Goal: Navigation & Orientation: Find specific page/section

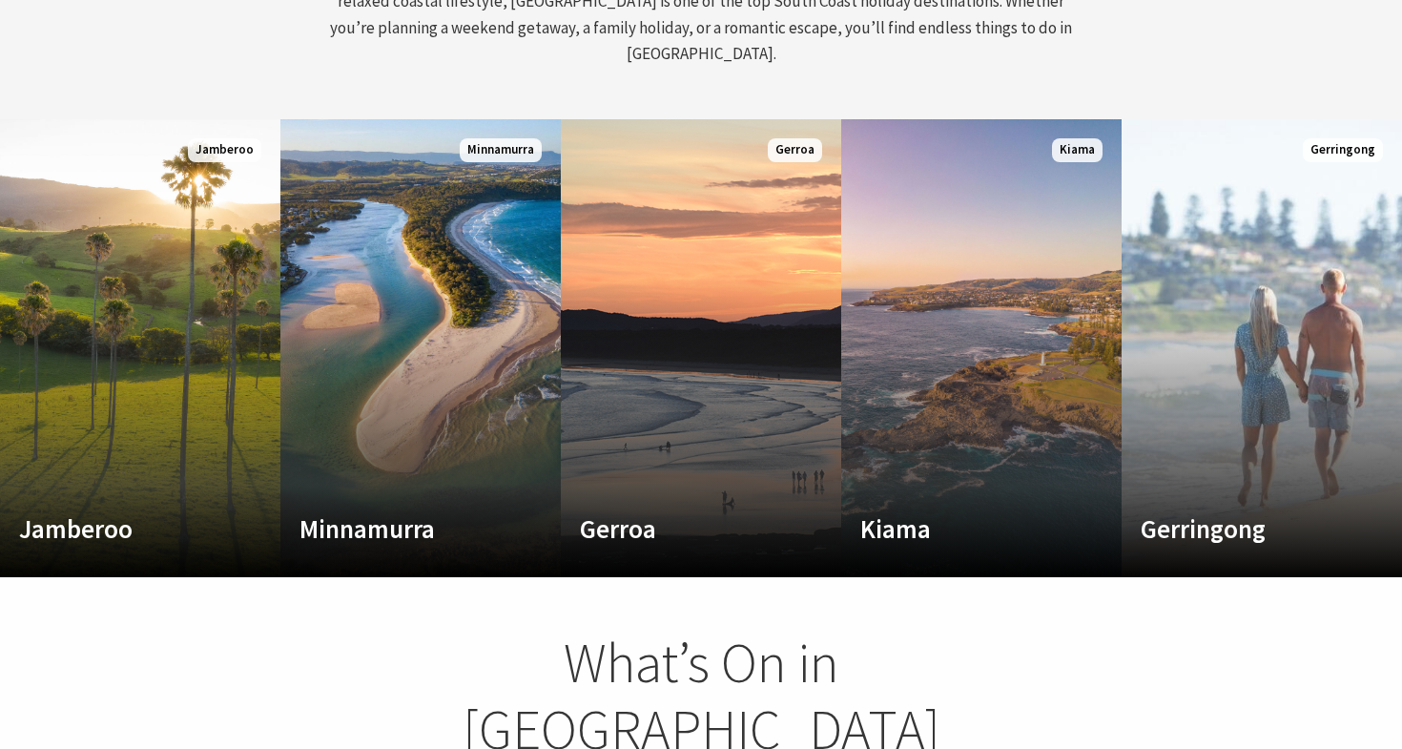
scroll to position [988, 0]
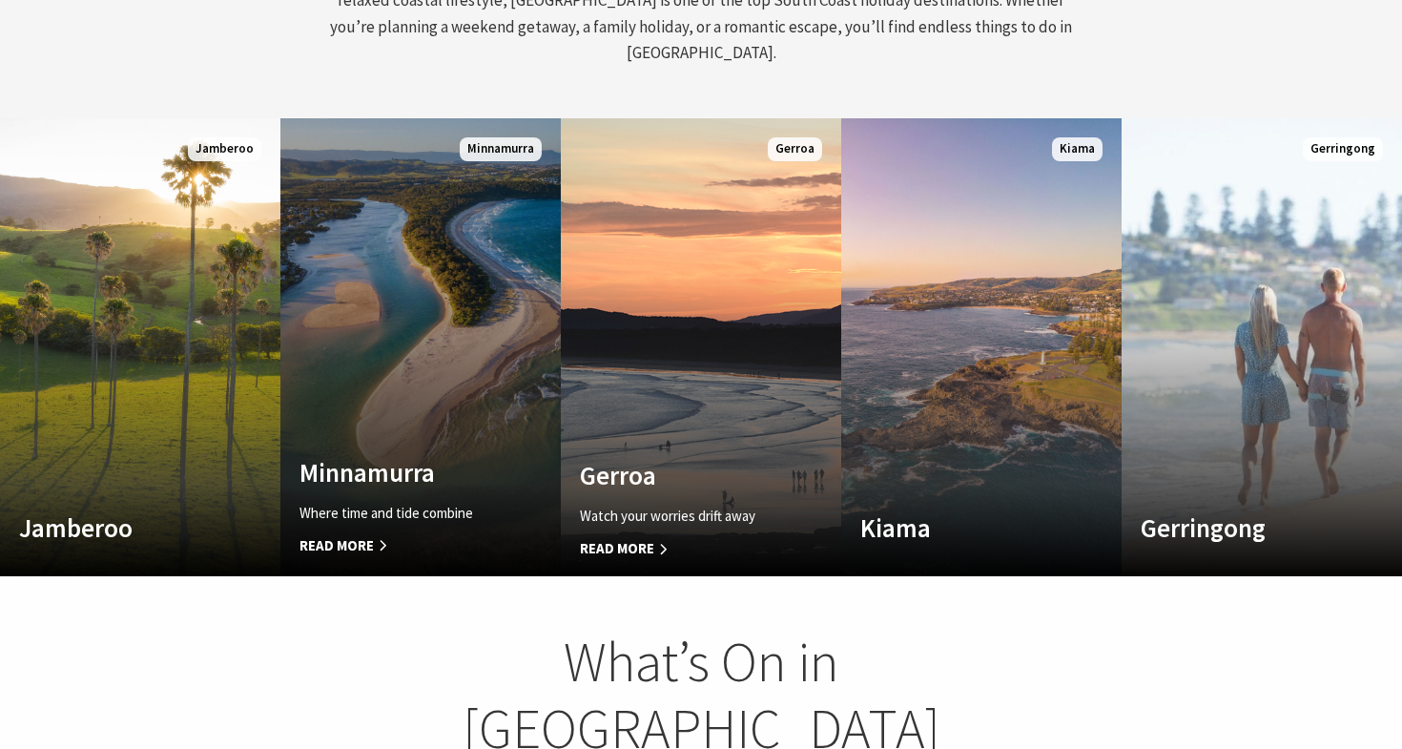
click at [462, 464] on div "Minnamurra Where time and tide combine Read More" at bounding box center [399, 507] width 238 height 100
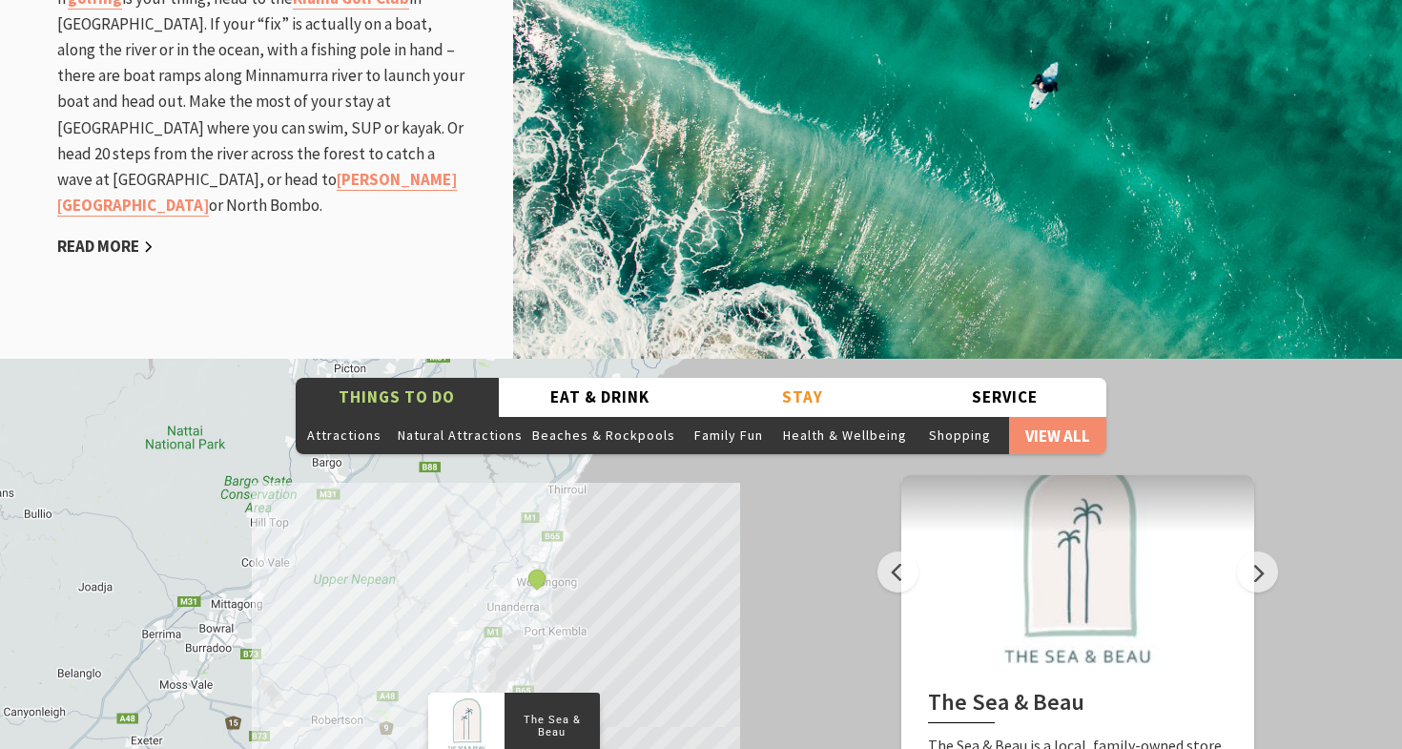
scroll to position [2796, 0]
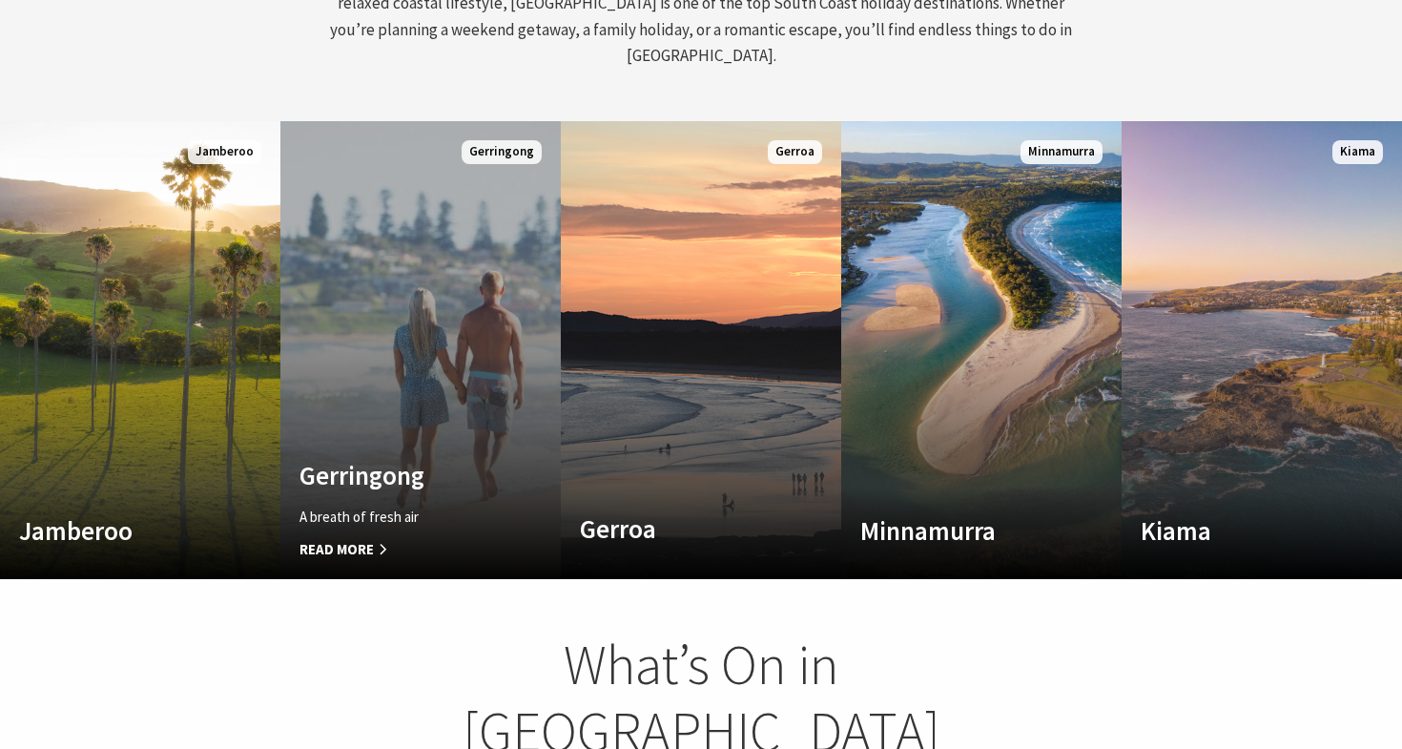
scroll to position [304, 1388]
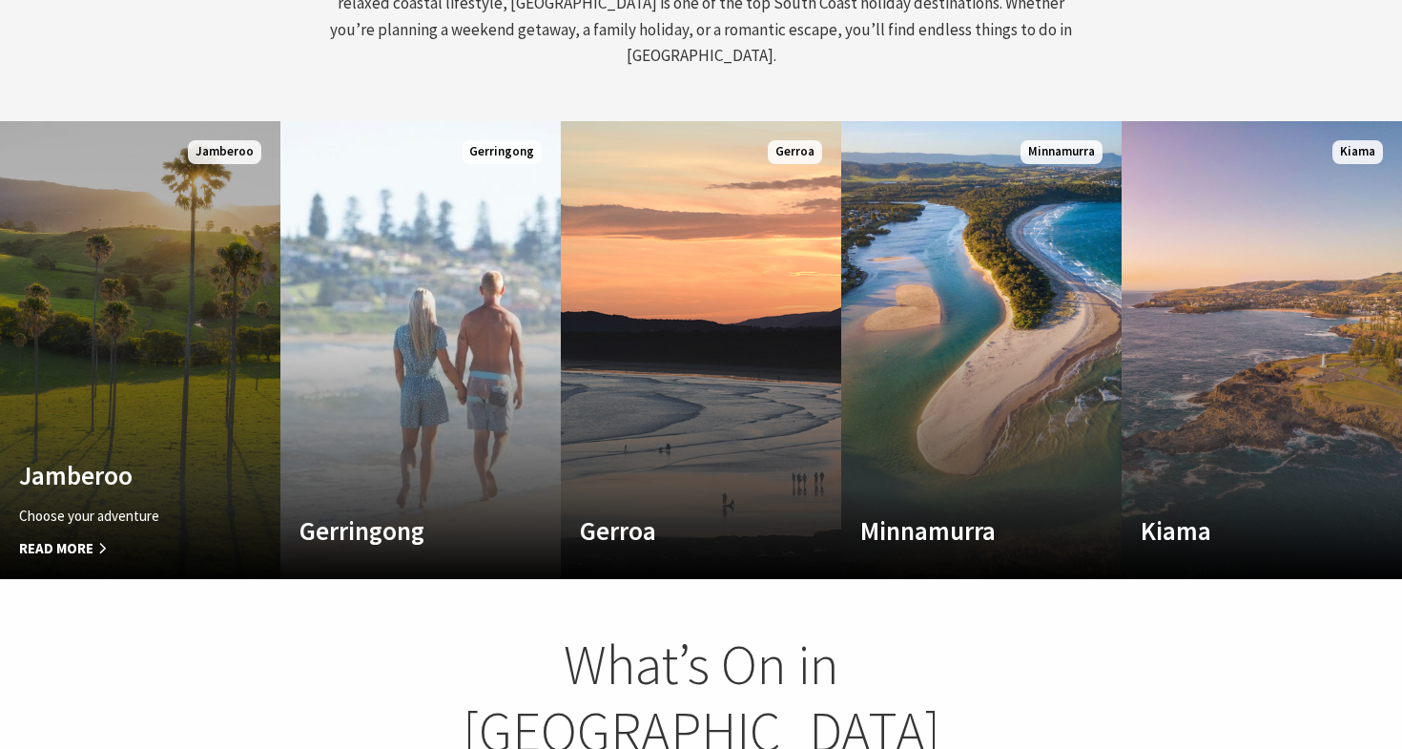
click at [89, 258] on link "Custom Image Used [GEOGRAPHIC_DATA] Choose your adventure Read More [GEOGRAPHIC…" at bounding box center [140, 350] width 280 height 458
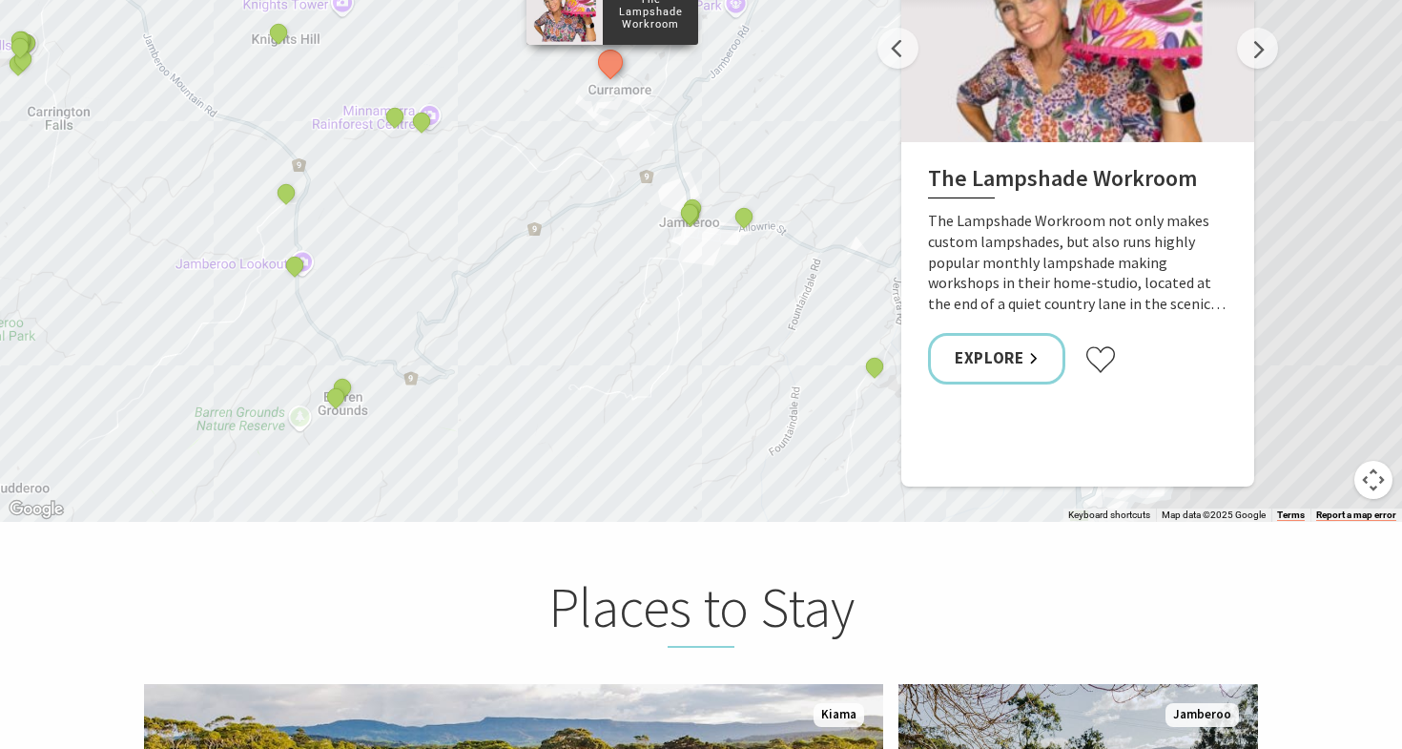
scroll to position [3079, 0]
